Goal: Obtain resource: Download file/media

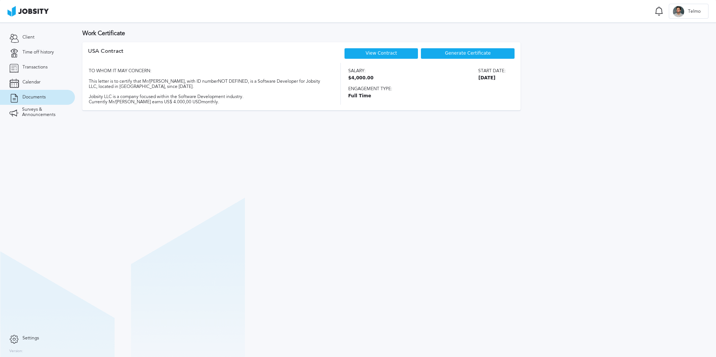
click at [403, 54] on div "View Contract" at bounding box center [381, 53] width 74 height 11
click at [381, 51] on link "View Contract" at bounding box center [381, 53] width 31 height 5
click at [445, 51] on div "Generate Certificate" at bounding box center [468, 53] width 94 height 11
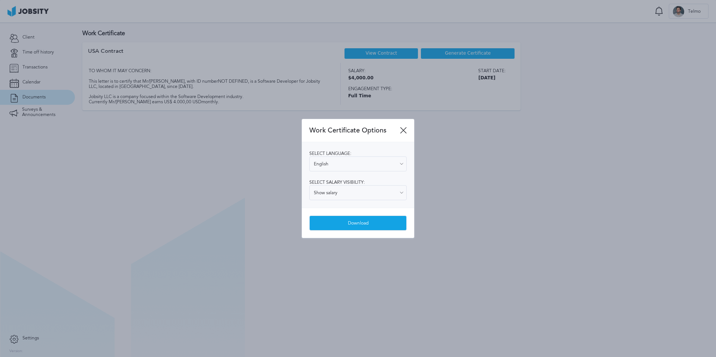
click at [351, 226] on div "Download" at bounding box center [358, 223] width 97 height 15
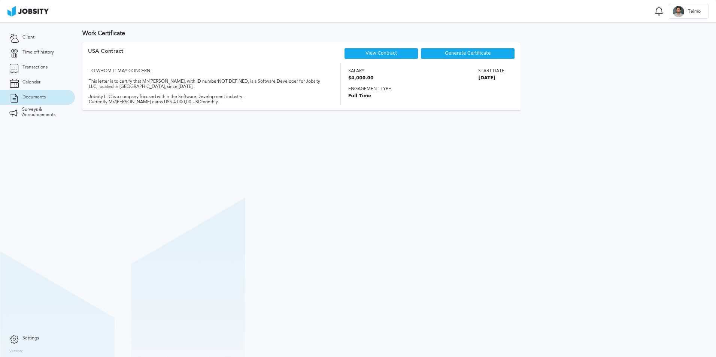
drag, startPoint x: 464, startPoint y: 336, endPoint x: 462, endPoint y: 340, distance: 3.9
click at [464, 336] on section "Work Certificate USA [DEMOGRAPHIC_DATA] View Contract Generate Certificate TO W…" at bounding box center [395, 189] width 641 height 335
click at [695, 10] on span "Telmo" at bounding box center [694, 11] width 20 height 5
click at [429, 57] on div "Log Out" at bounding box center [358, 178] width 716 height 357
click at [462, 53] on span "Generate Certificate" at bounding box center [468, 53] width 46 height 5
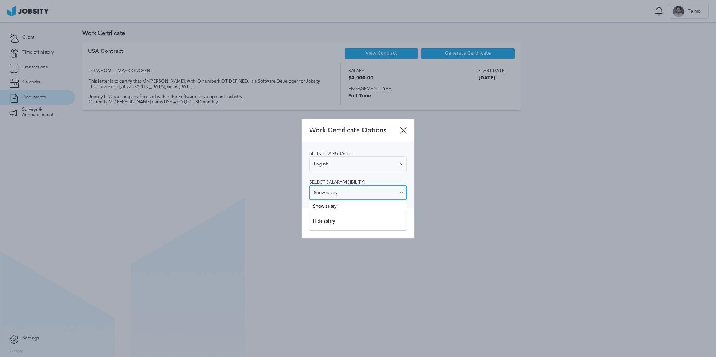
click at [370, 197] on input "Show salary" at bounding box center [357, 192] width 97 height 15
click at [210, 168] on div at bounding box center [358, 178] width 716 height 357
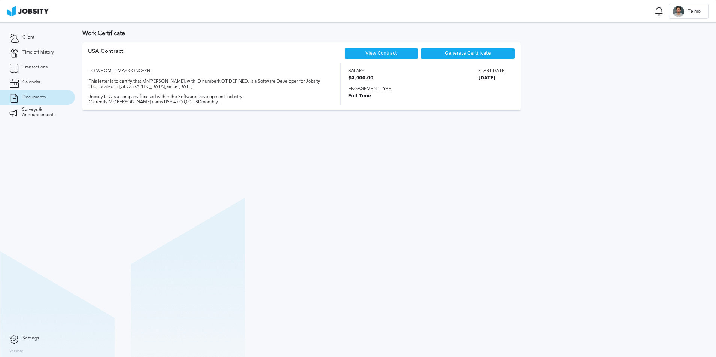
click at [510, 51] on div "Generate Certificate" at bounding box center [468, 53] width 94 height 11
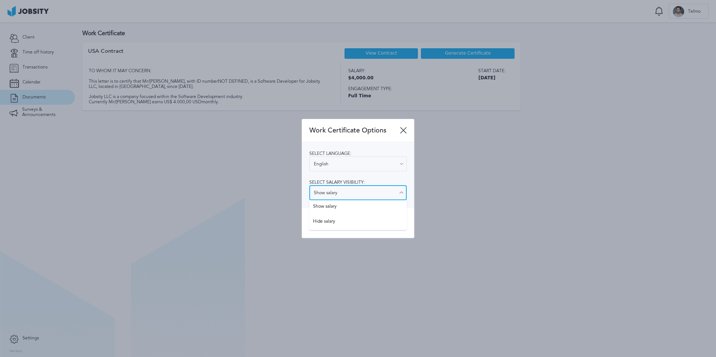
click at [362, 200] on input "Show salary" at bounding box center [357, 192] width 97 height 15
type input "Hide salary"
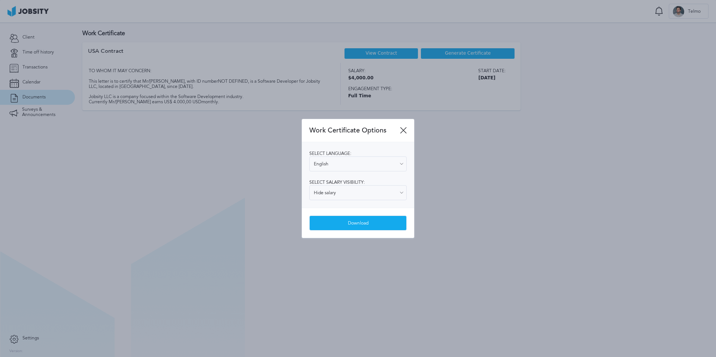
click at [335, 221] on div "Work Certificate Options Select language: English English Spanish Select salary…" at bounding box center [358, 178] width 112 height 119
click at [334, 222] on div "Download" at bounding box center [358, 223] width 97 height 15
